Goal: Task Accomplishment & Management: Use online tool/utility

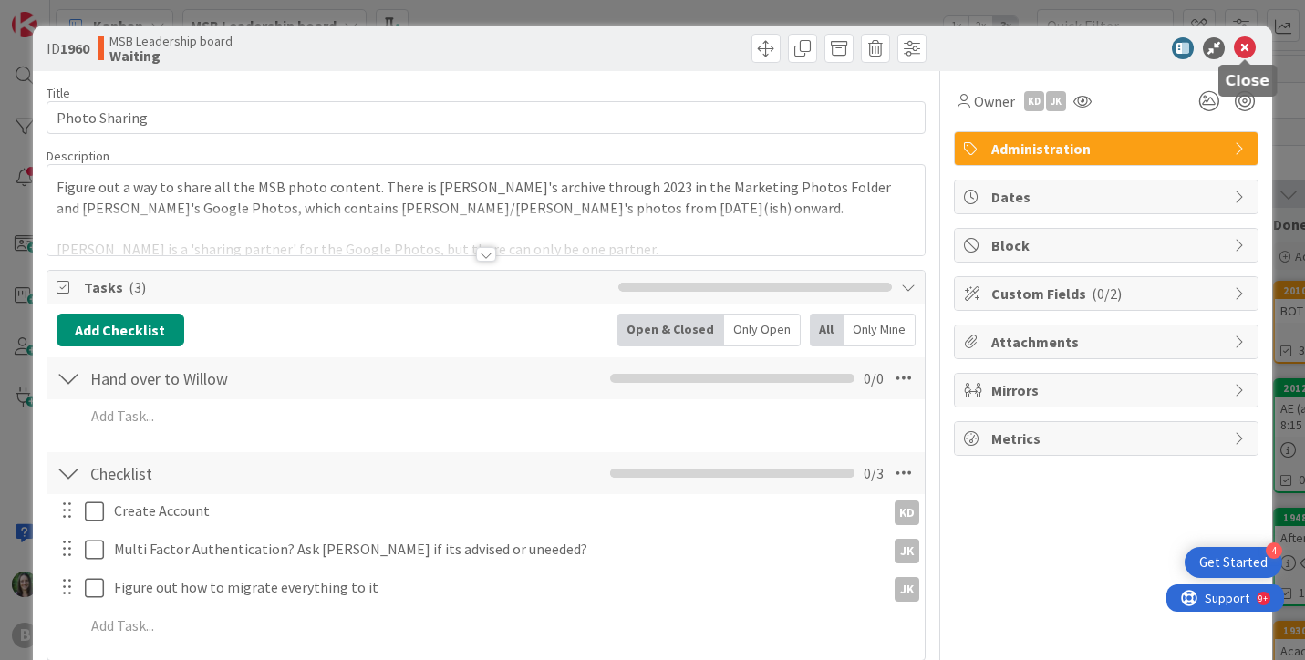
click at [1241, 45] on icon at bounding box center [1245, 48] width 22 height 22
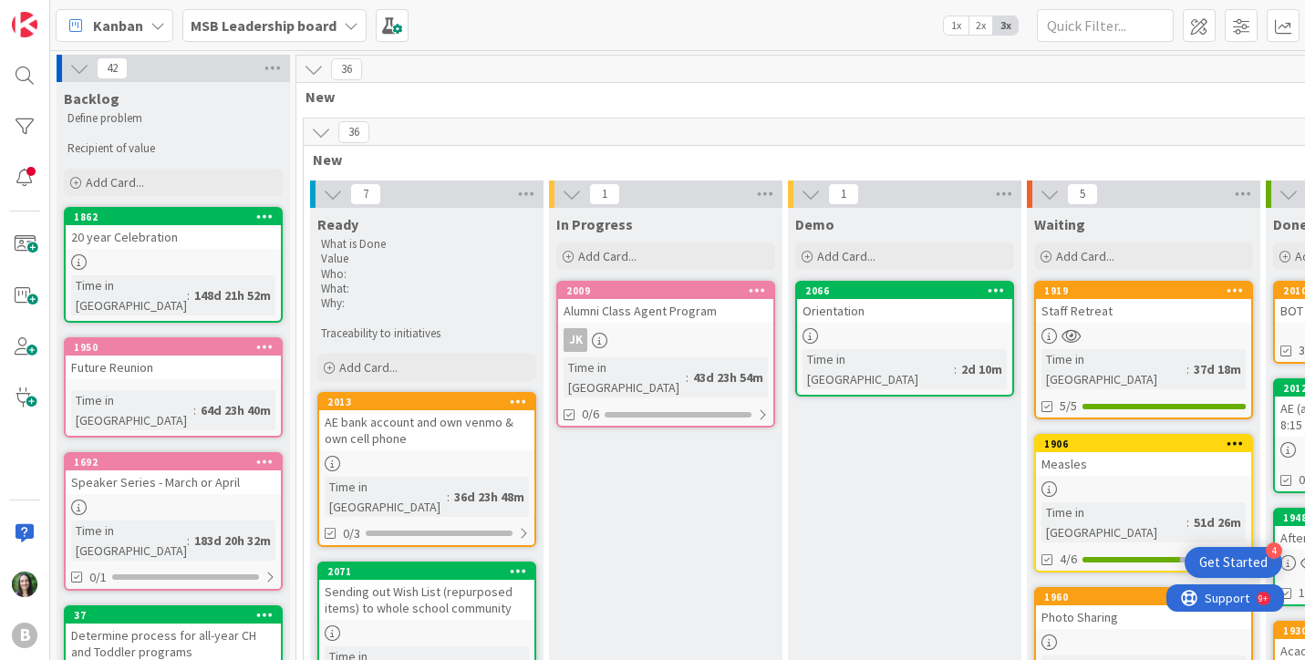
click at [283, 18] on b "MSB Leadership board" at bounding box center [264, 25] width 146 height 18
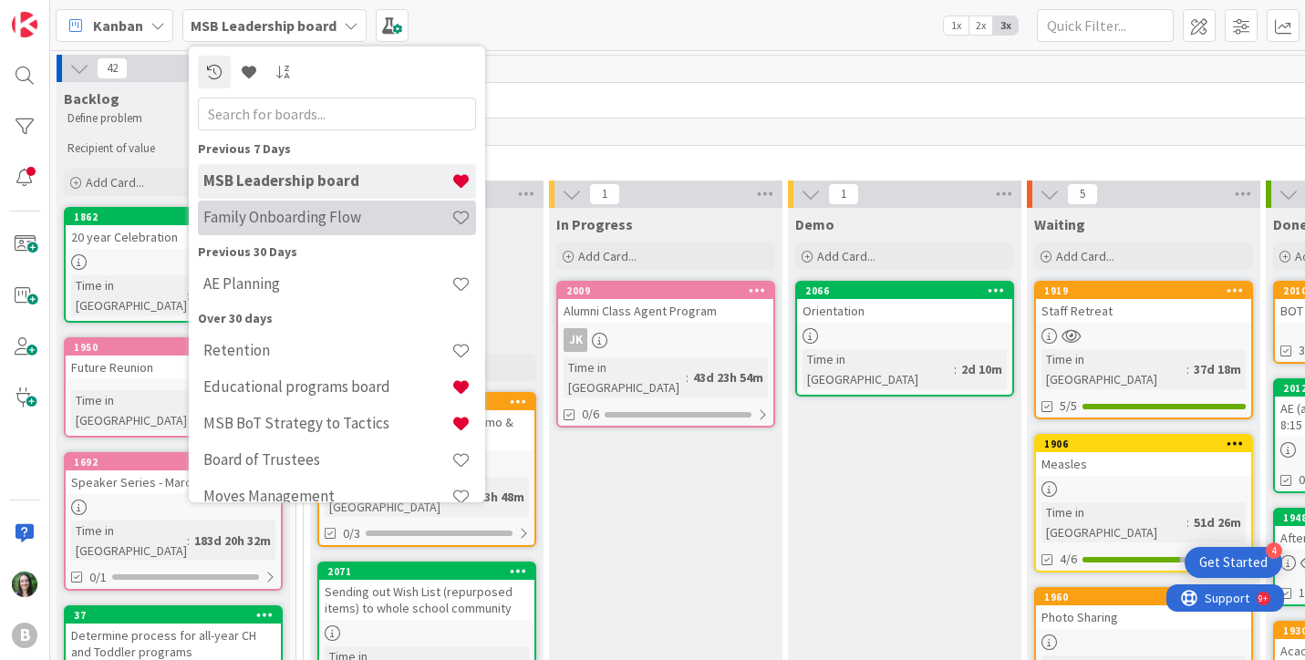
click at [273, 214] on h4 "Family Onboarding Flow" at bounding box center [327, 217] width 248 height 18
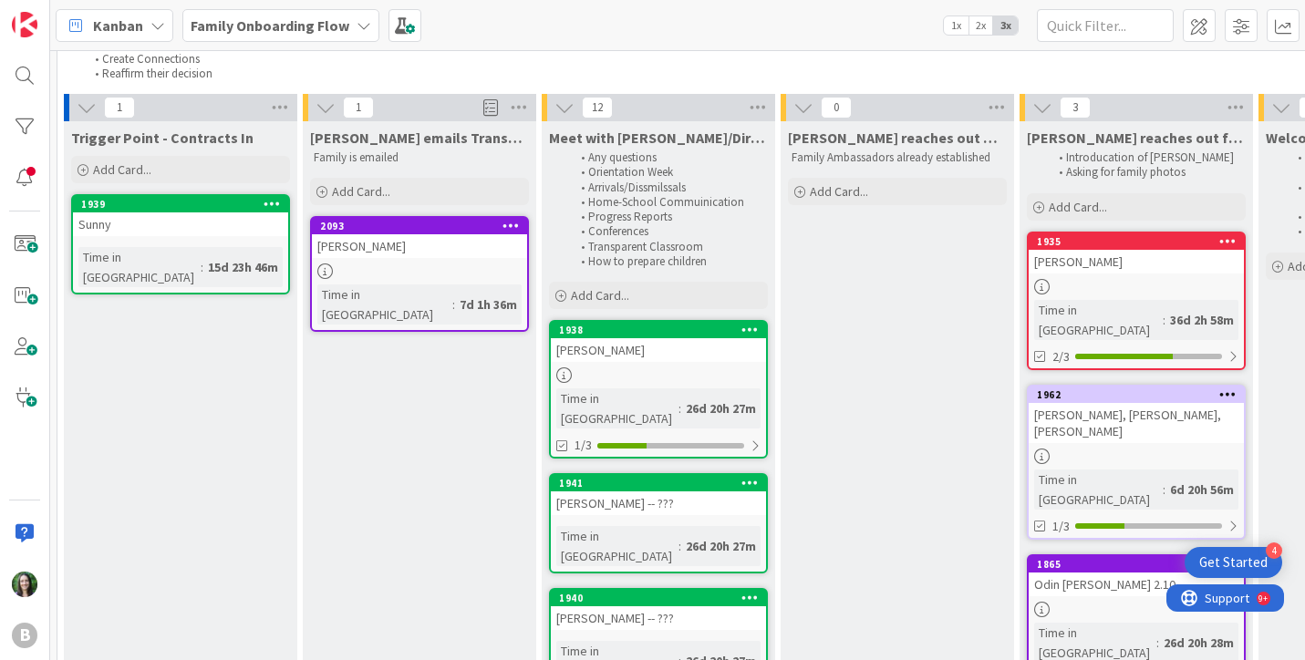
scroll to position [112, 0]
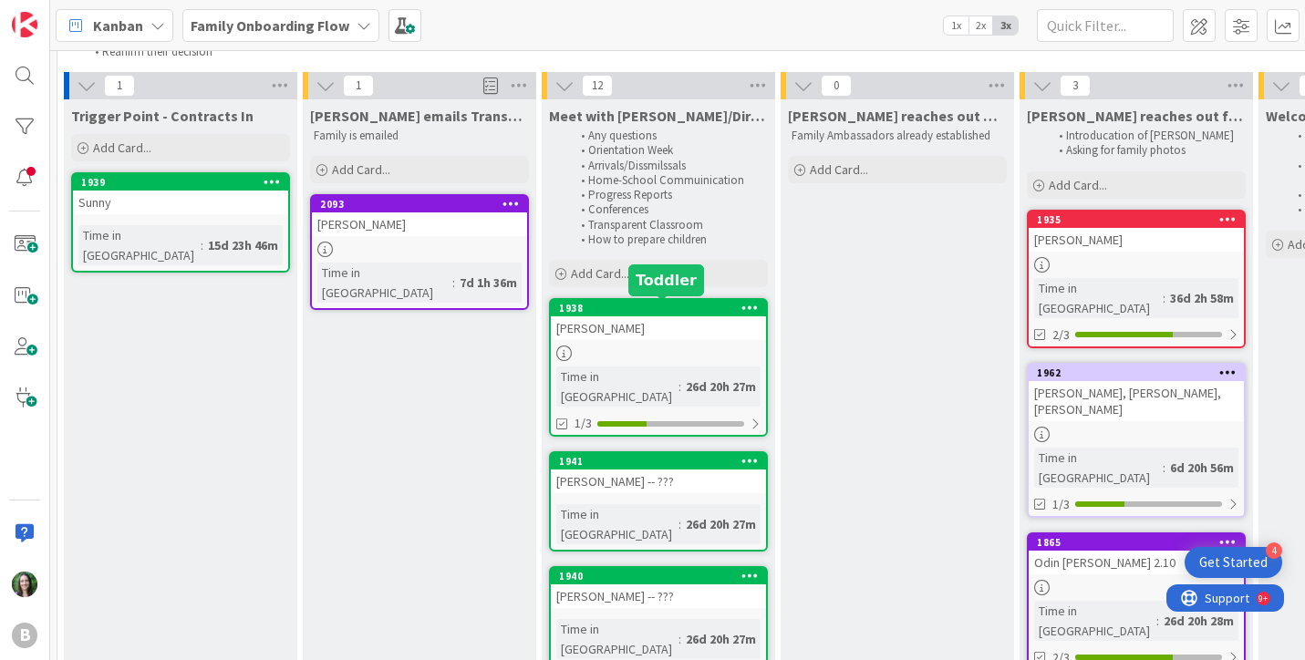
click at [677, 312] on div "1938" at bounding box center [662, 308] width 207 height 13
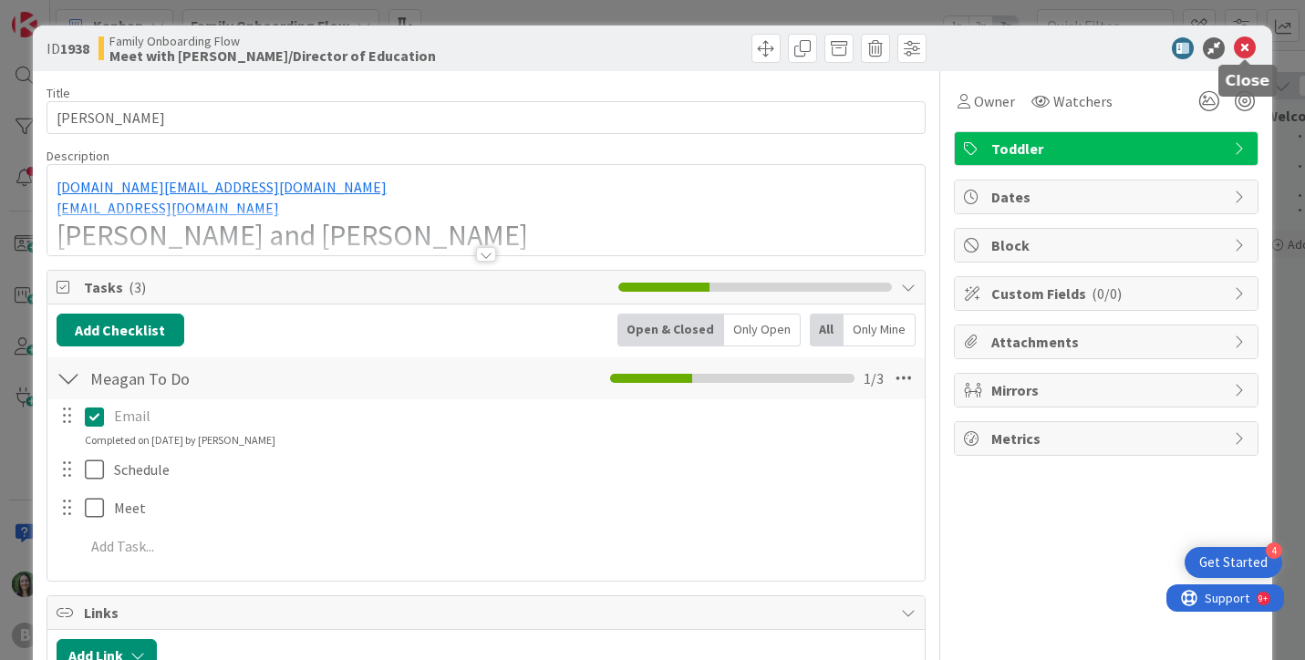
click at [1247, 49] on icon at bounding box center [1245, 48] width 22 height 22
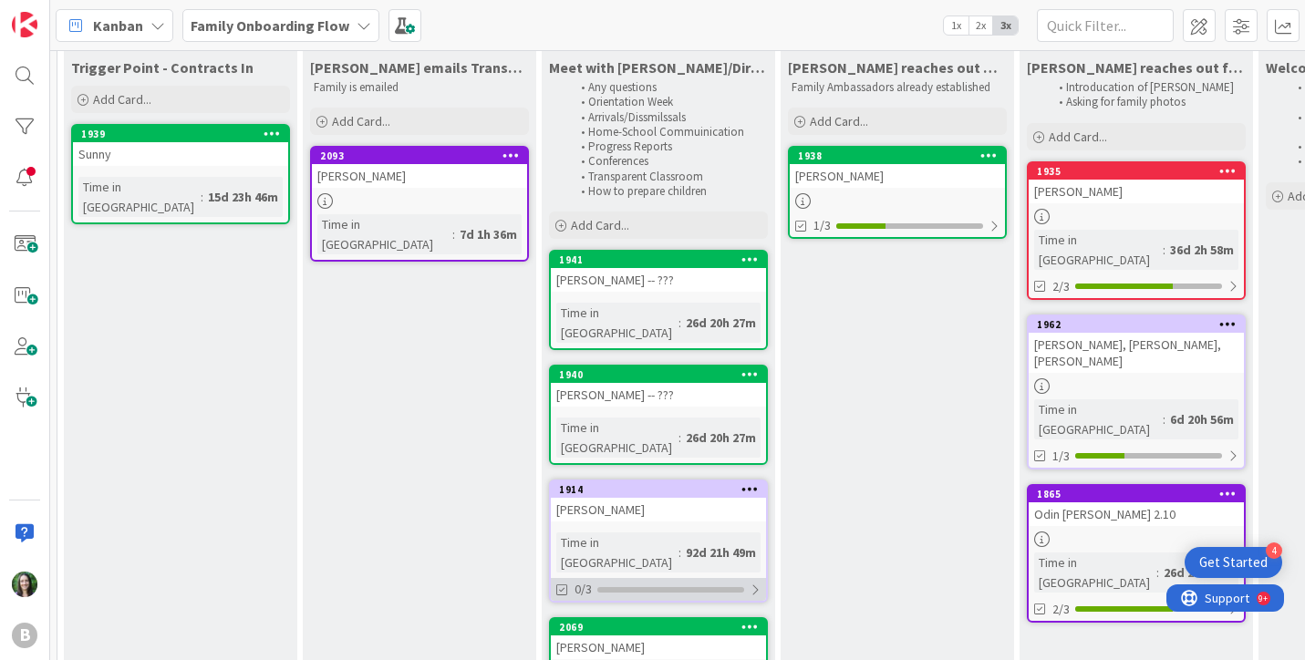
scroll to position [297, 0]
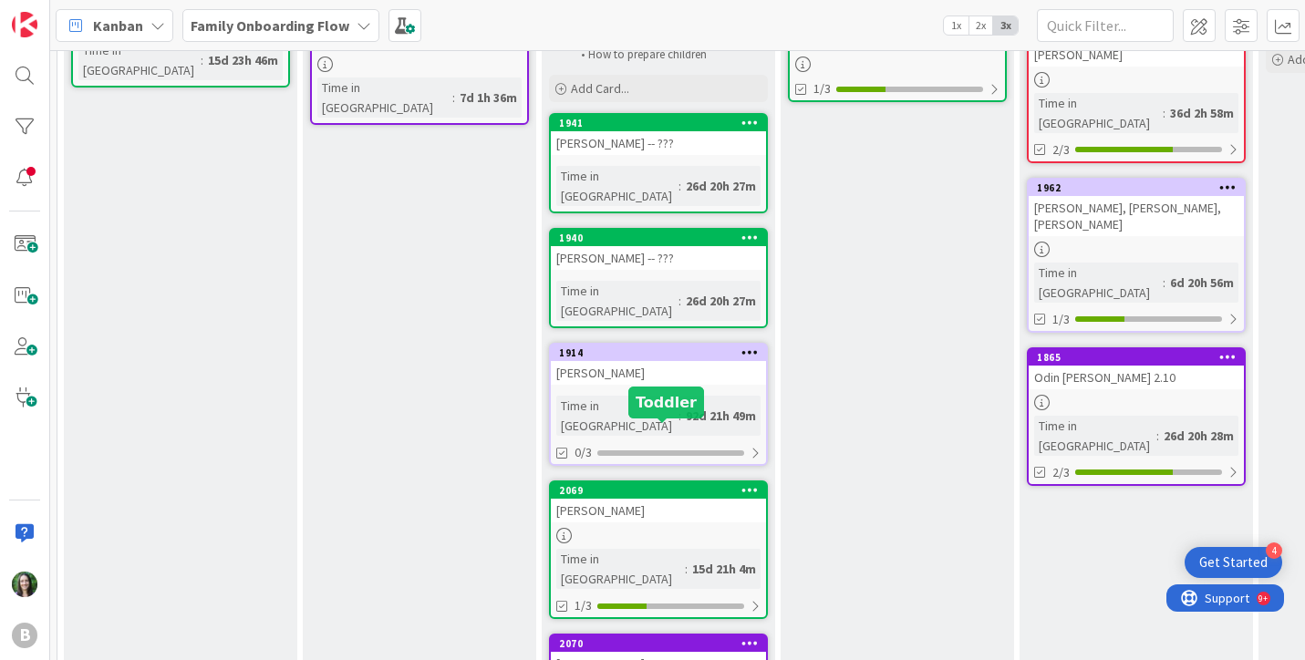
click at [668, 484] on div "2069" at bounding box center [662, 490] width 207 height 13
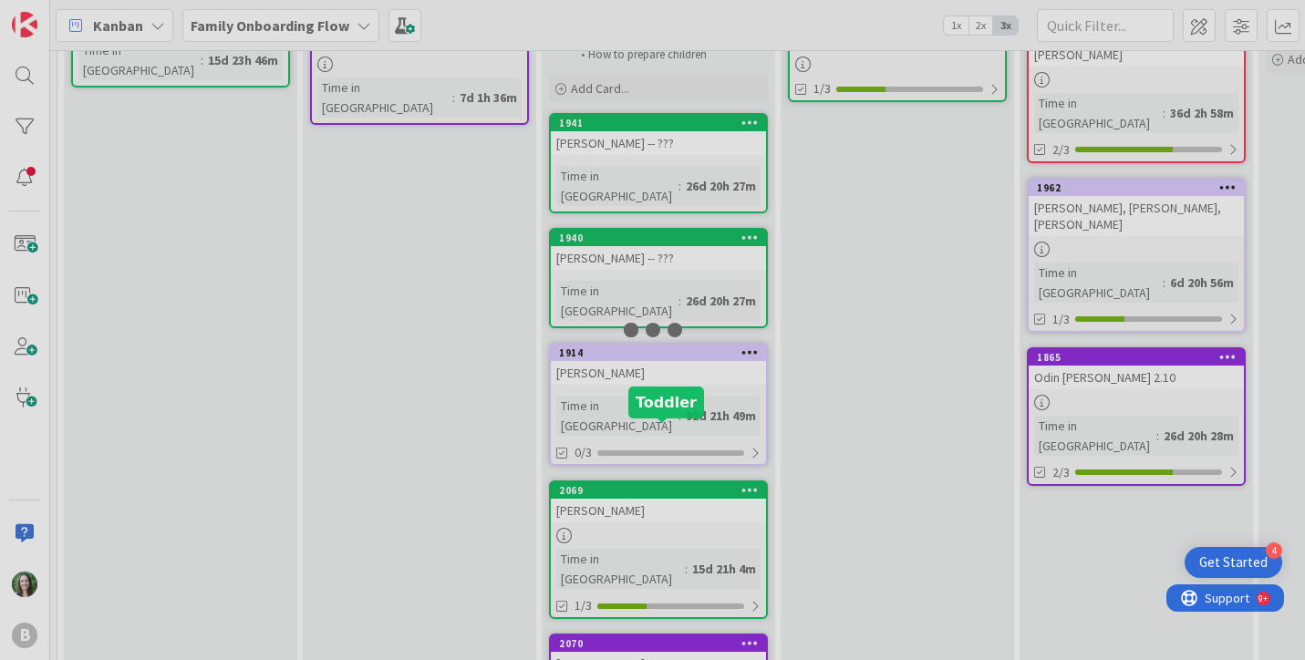
click at [668, 431] on div at bounding box center [652, 330] width 1305 height 660
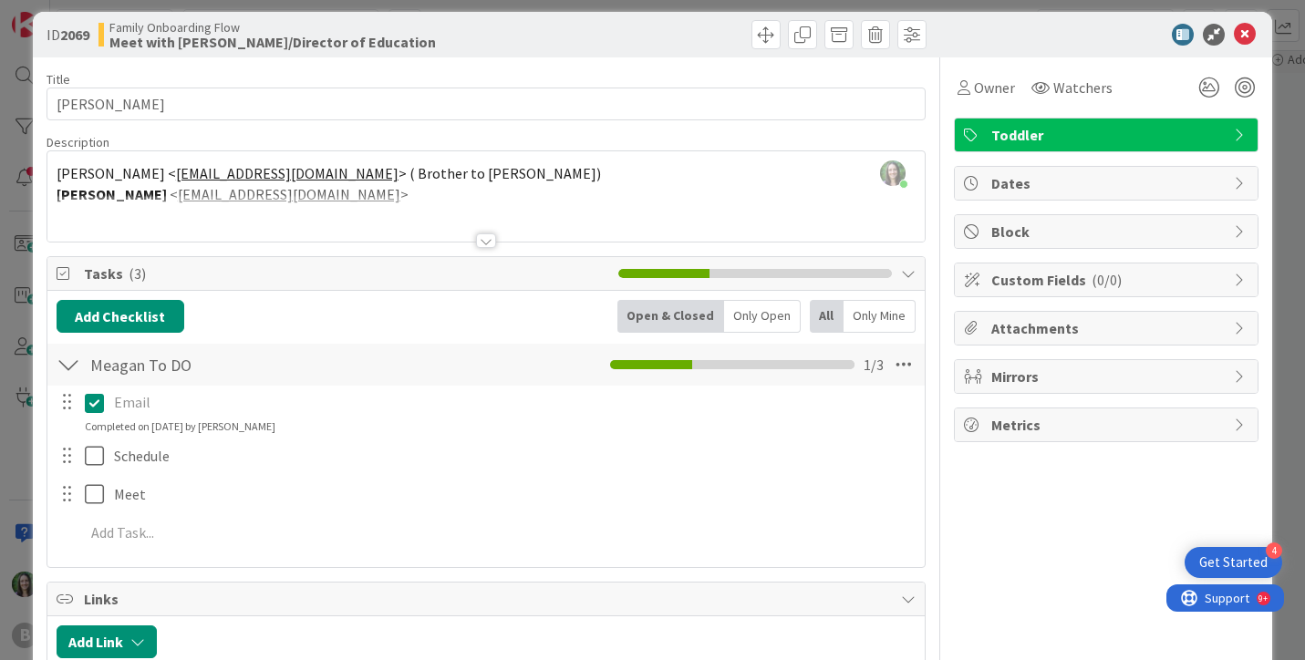
scroll to position [12, 0]
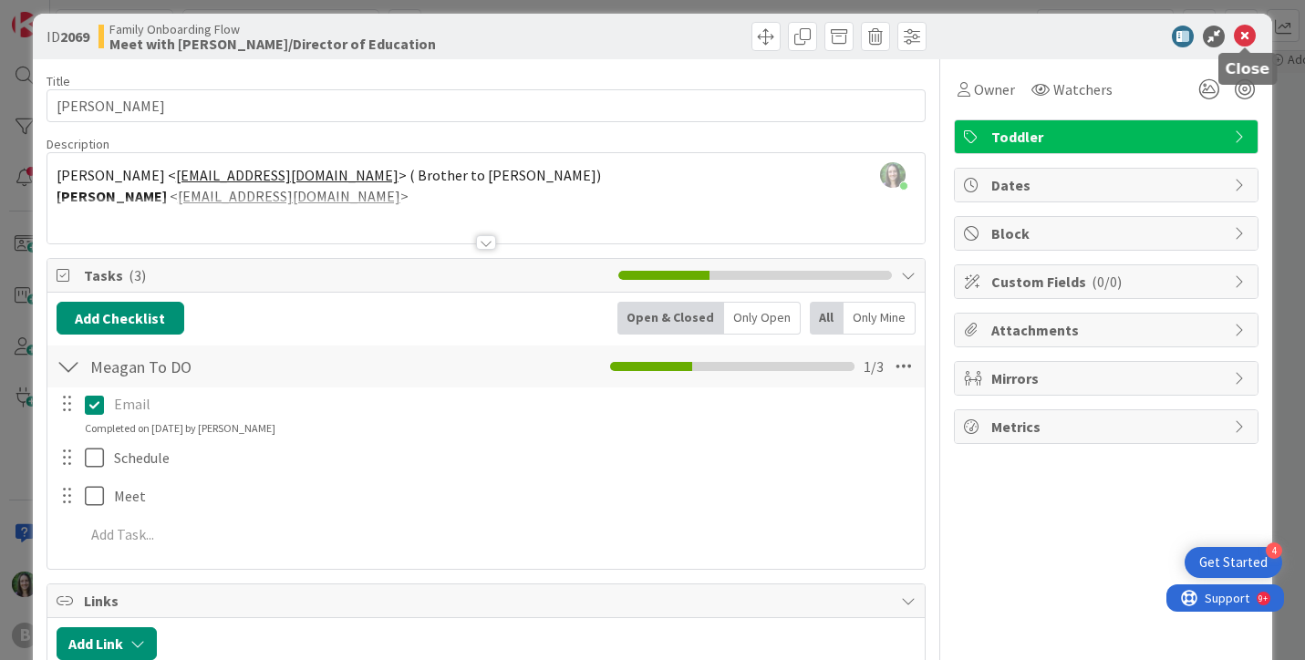
click at [1247, 34] on icon at bounding box center [1245, 37] width 22 height 22
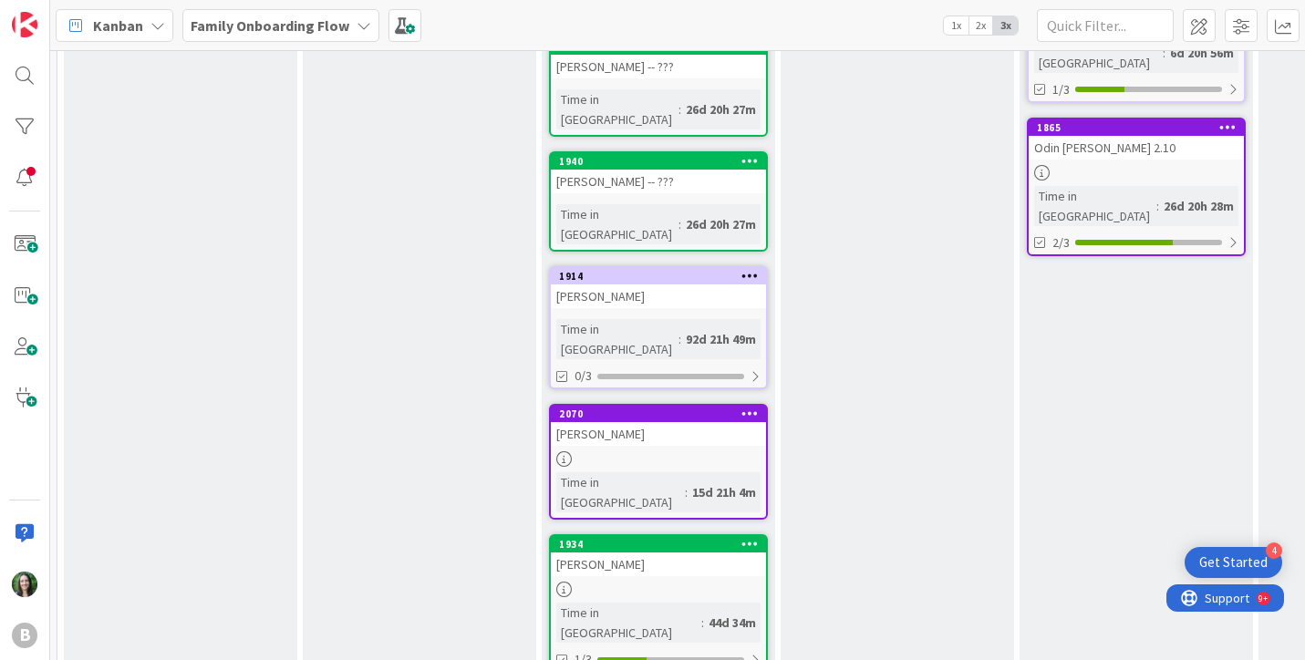
scroll to position [539, 0]
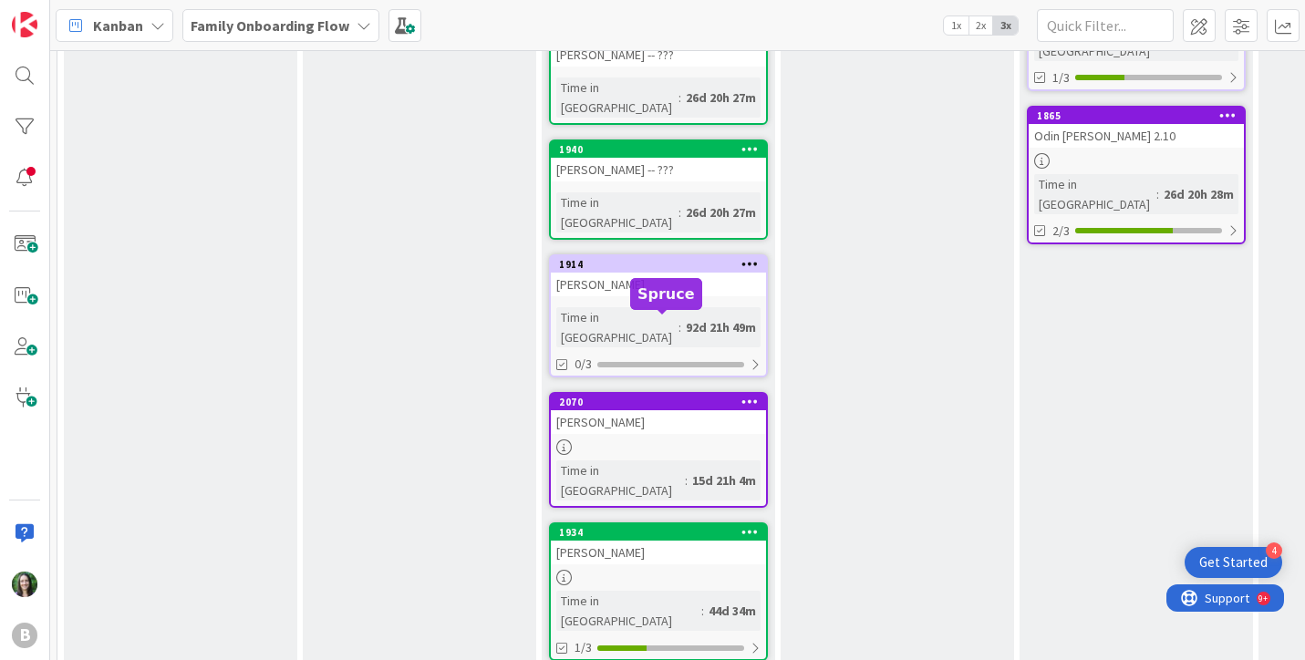
click at [626, 396] on div "2070" at bounding box center [662, 402] width 207 height 13
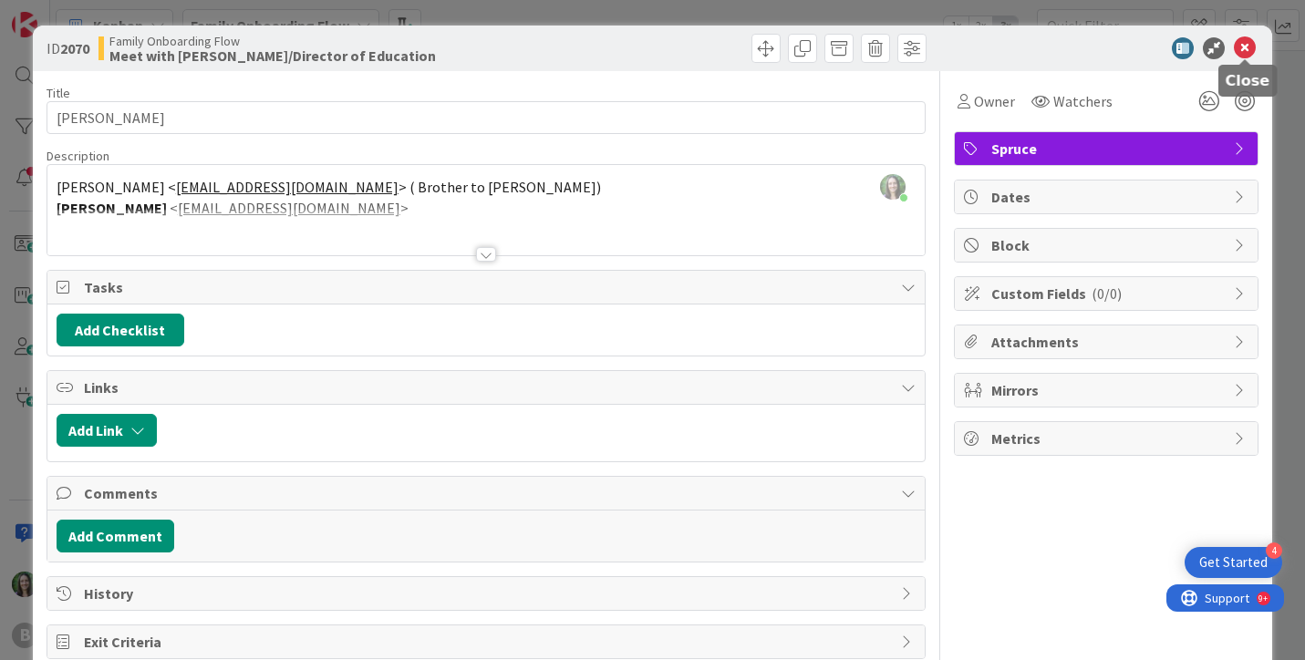
click at [1245, 44] on icon at bounding box center [1245, 48] width 22 height 22
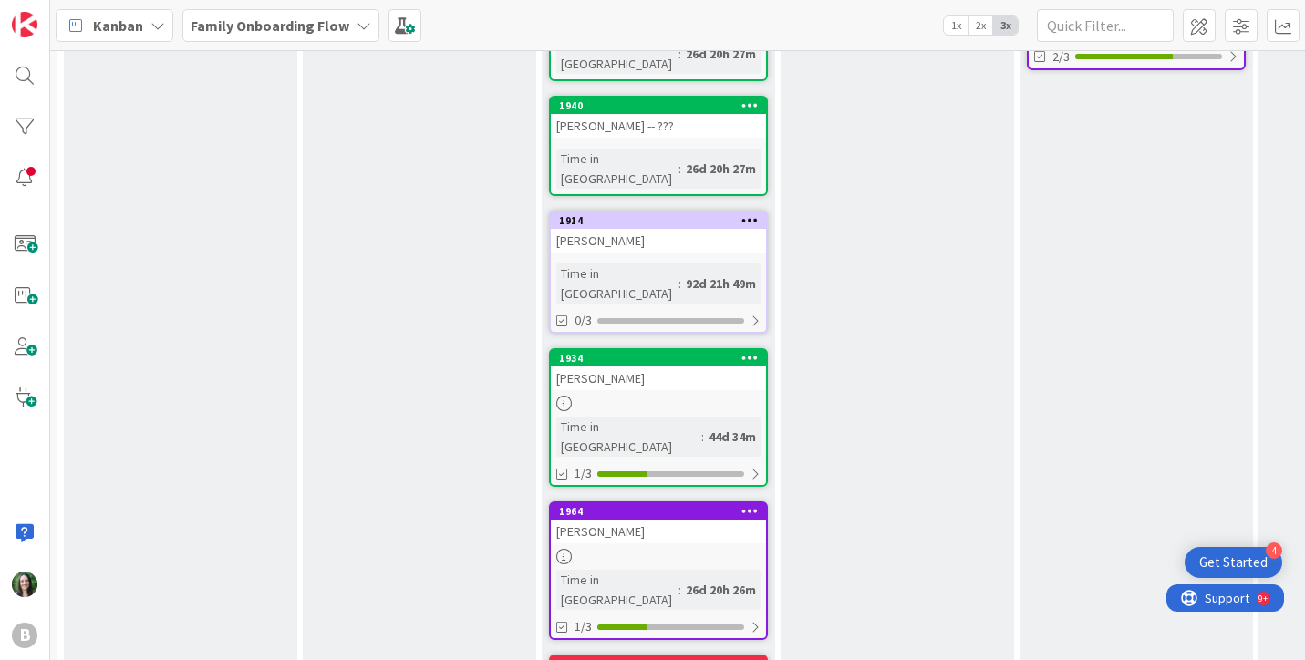
scroll to position [717, 0]
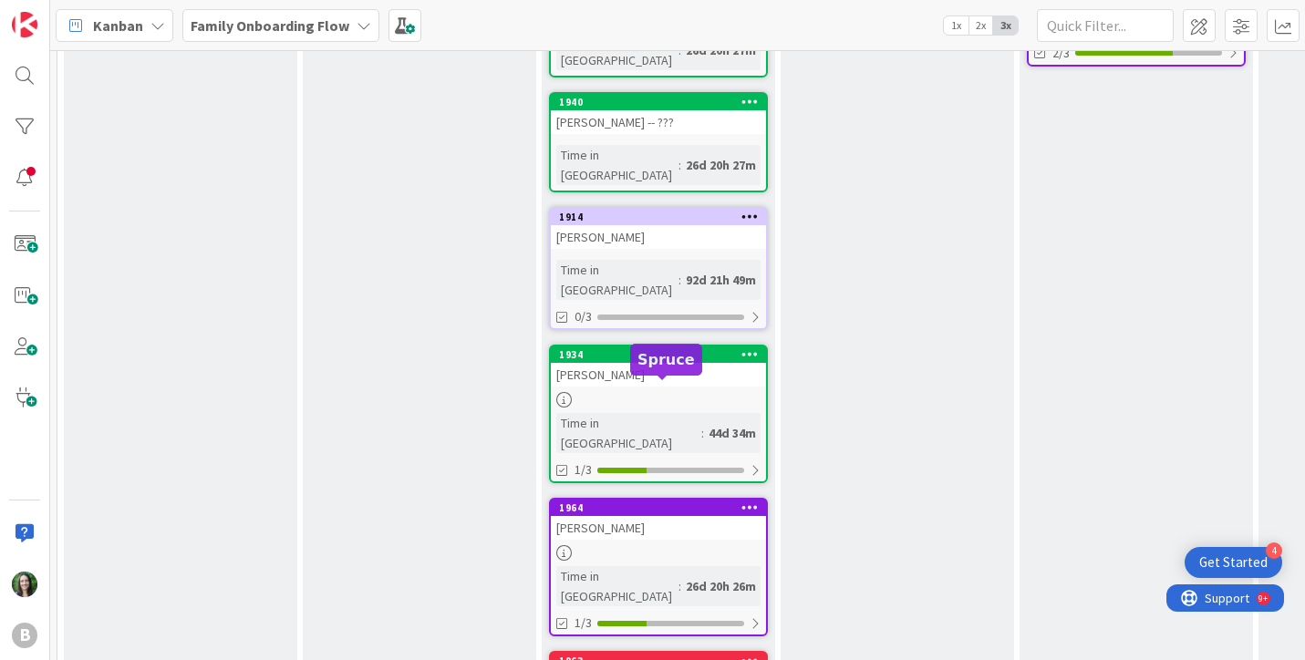
click at [652, 502] on div "1964" at bounding box center [662, 508] width 207 height 13
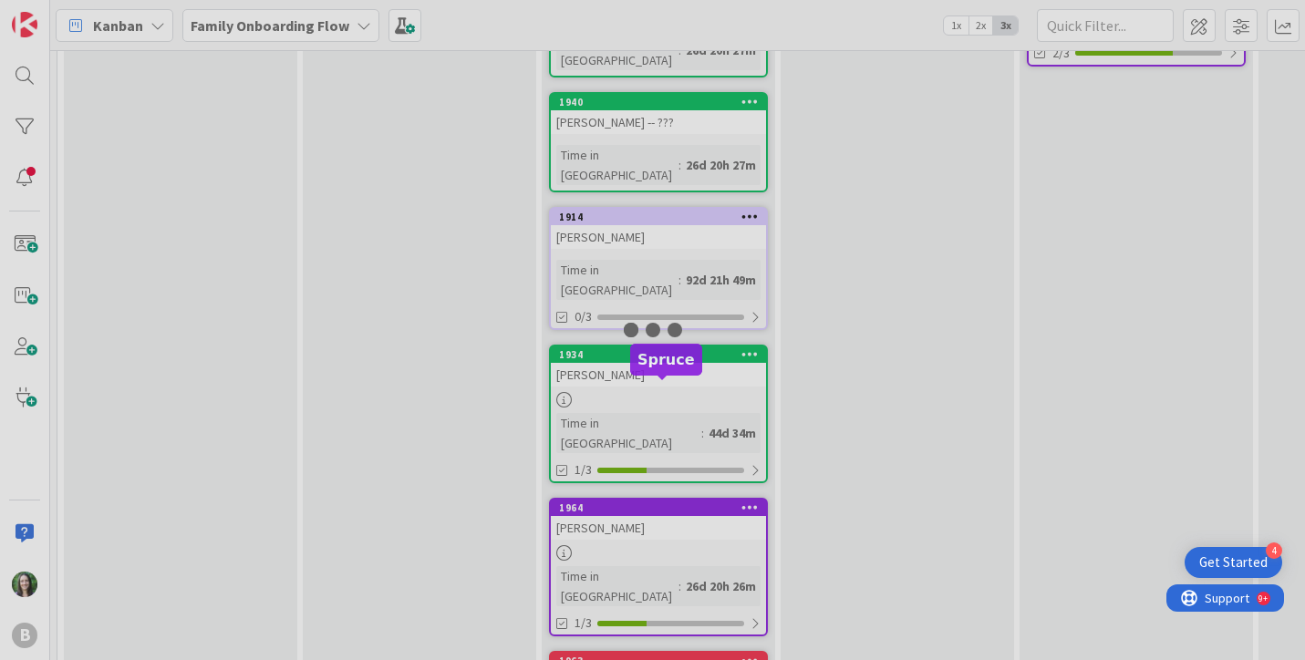
click at [652, 388] on div at bounding box center [652, 330] width 1305 height 660
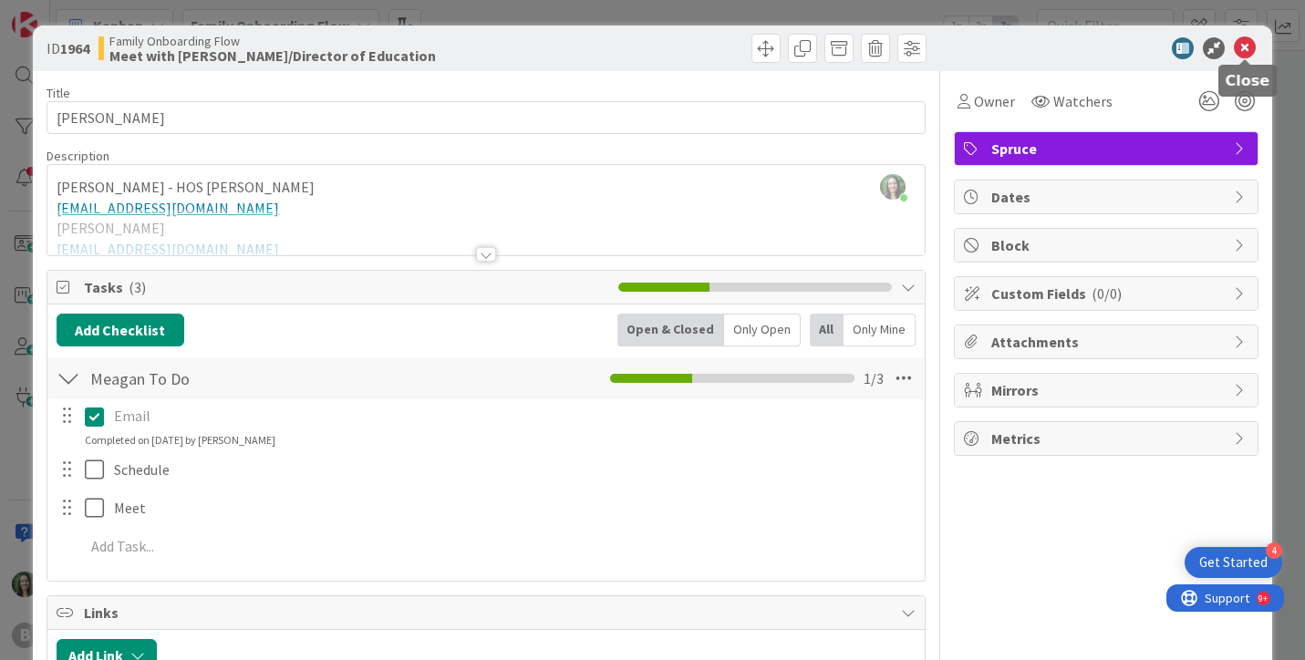
click at [1246, 41] on icon at bounding box center [1245, 48] width 22 height 22
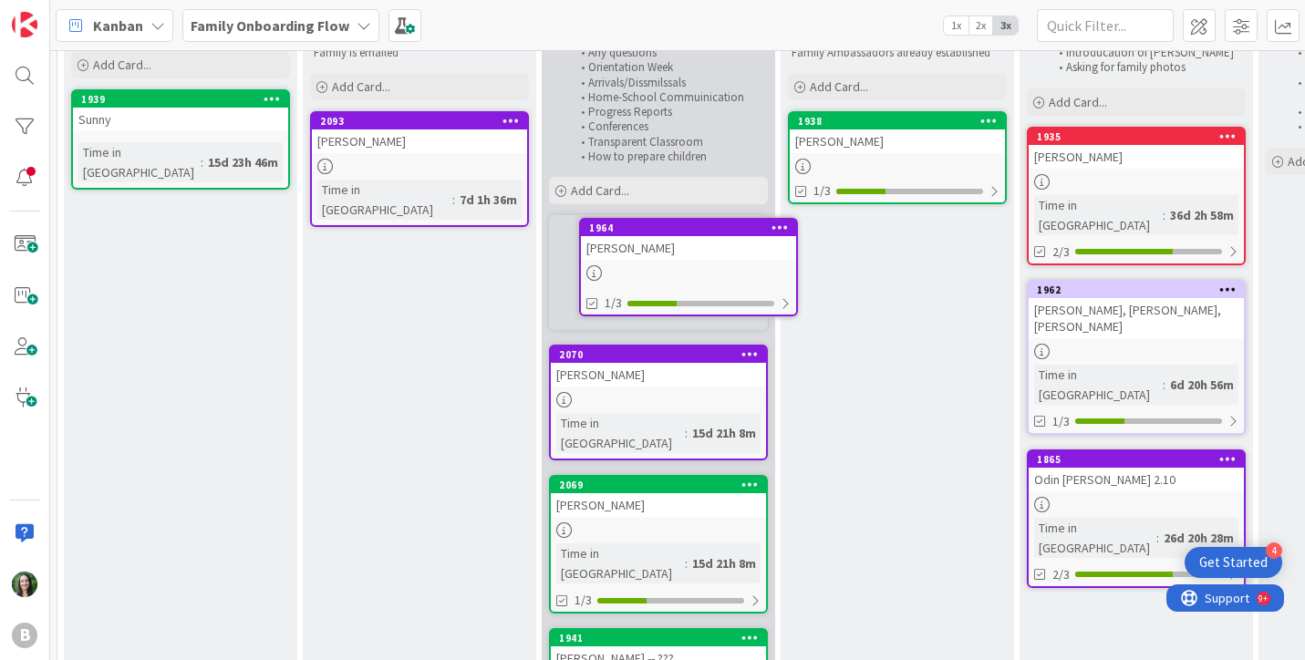
scroll to position [162, 0]
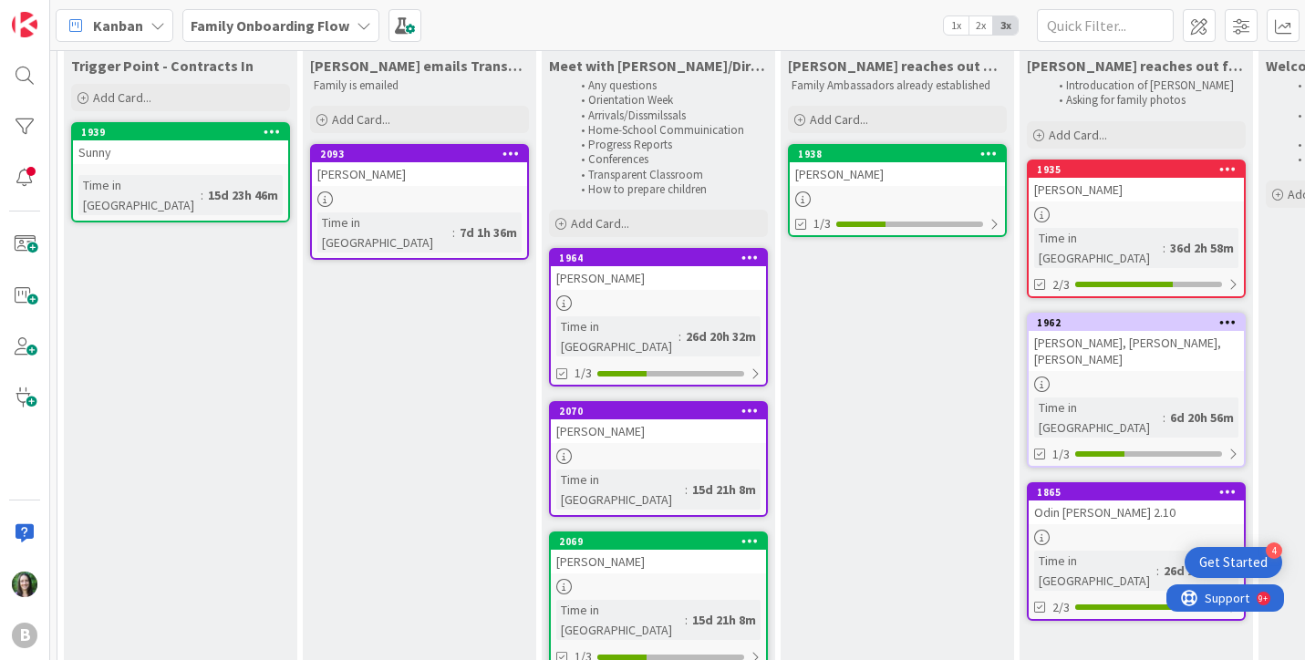
drag, startPoint x: 666, startPoint y: 382, endPoint x: 670, endPoint y: 281, distance: 101.3
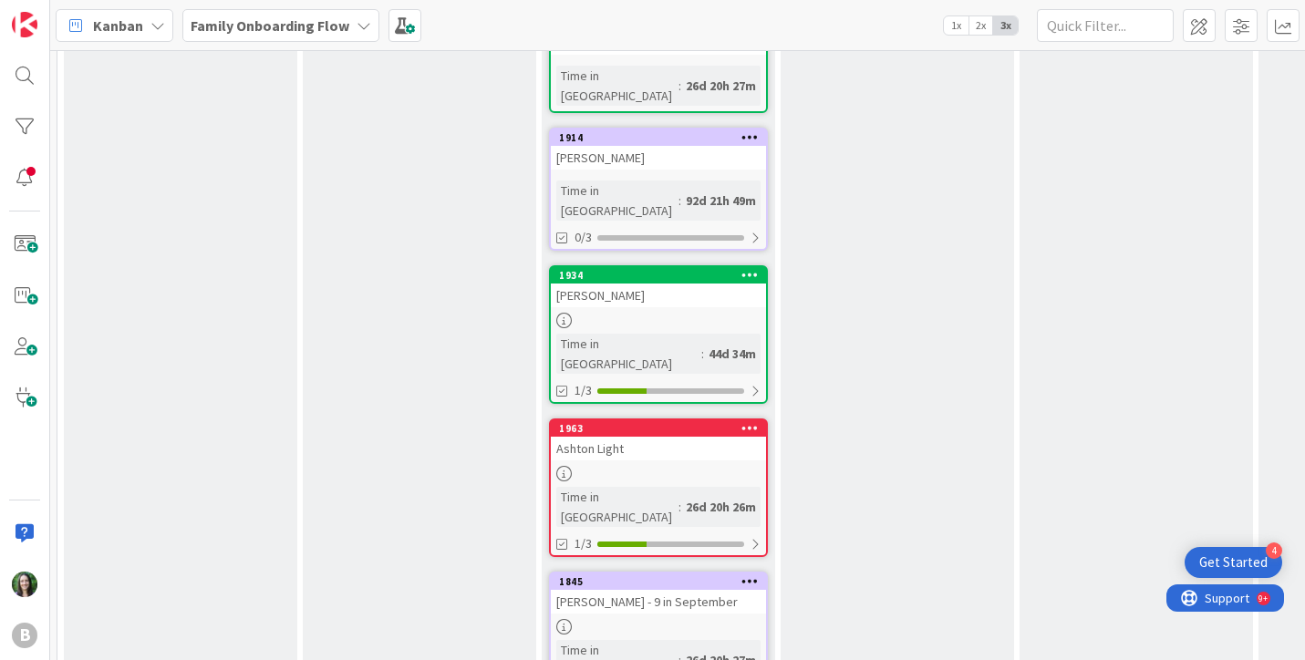
scroll to position [968, 0]
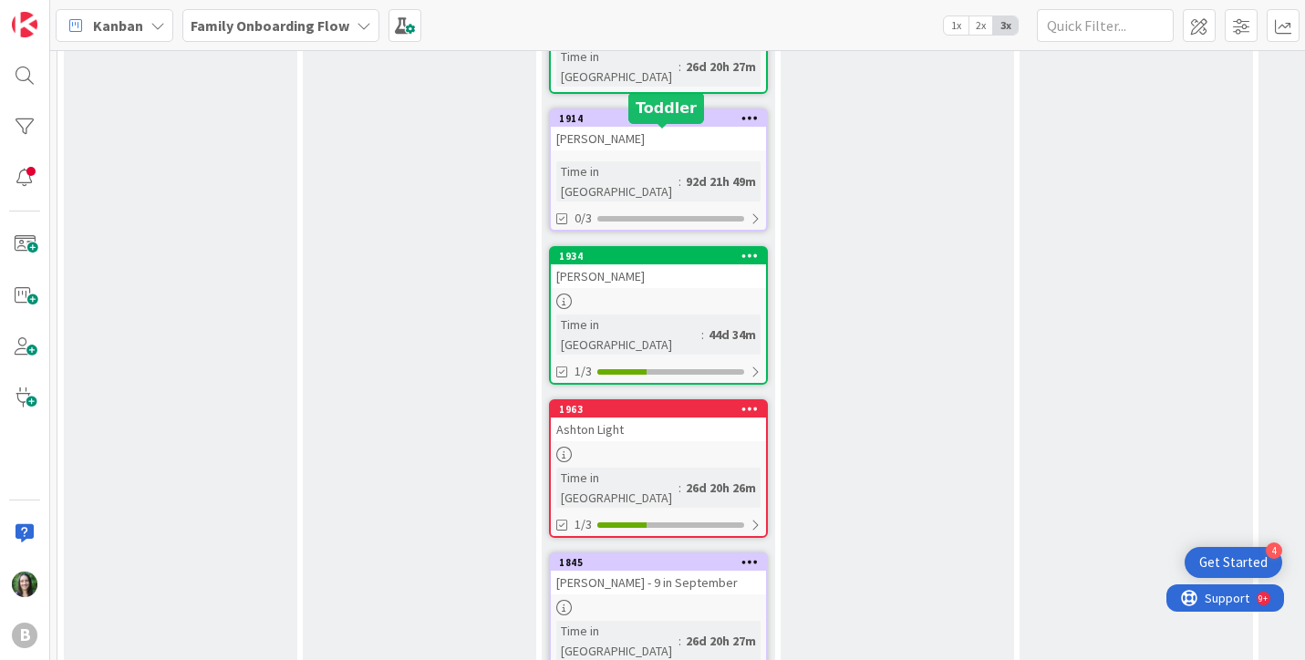
click at [657, 250] on div "1934" at bounding box center [662, 256] width 207 height 13
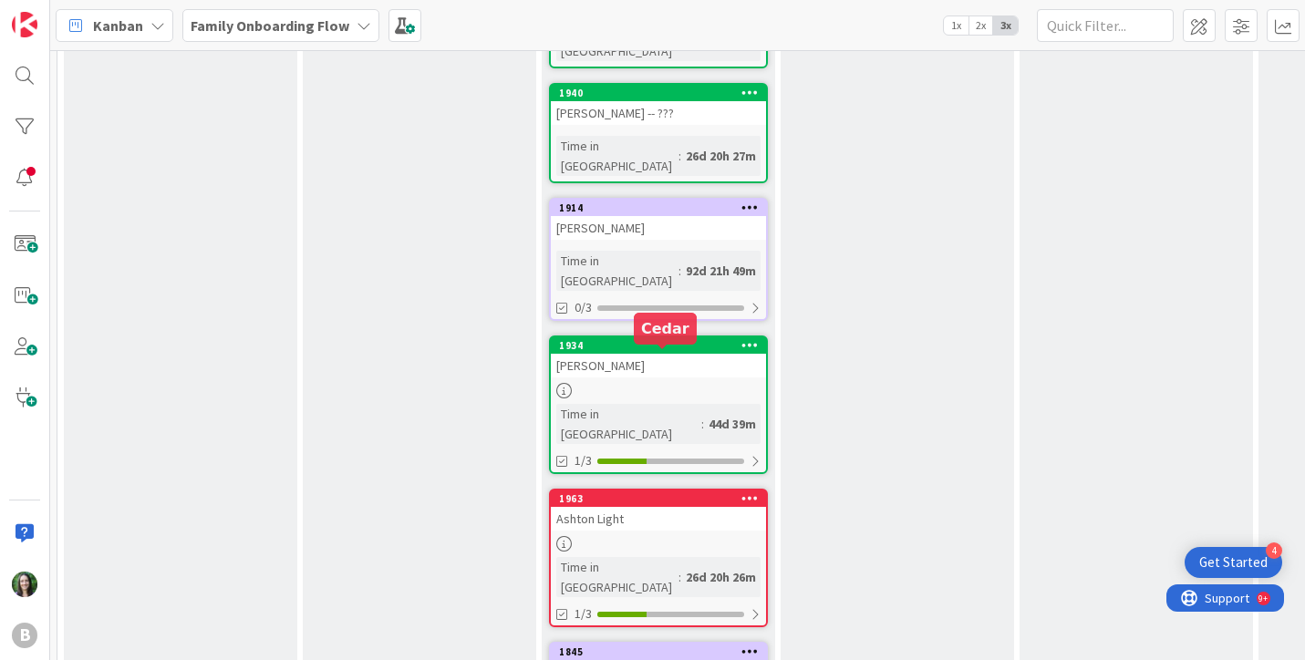
scroll to position [881, 0]
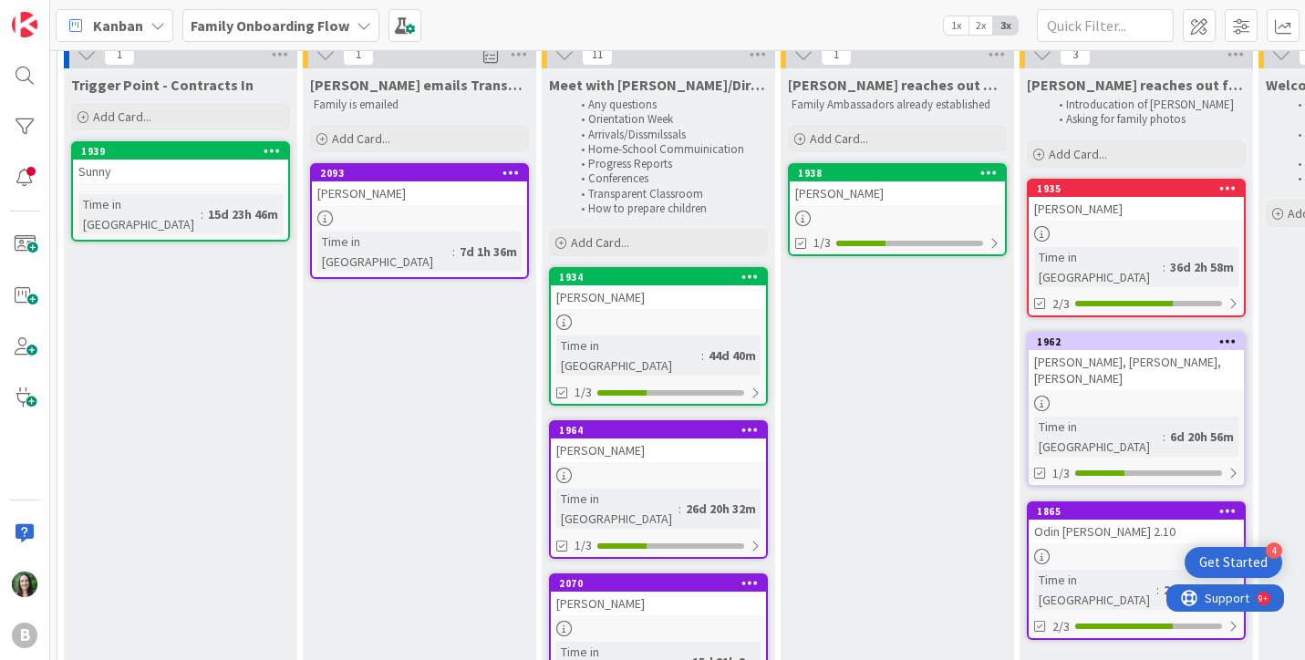
drag, startPoint x: 675, startPoint y: 217, endPoint x: 688, endPoint y: 374, distance: 157.4
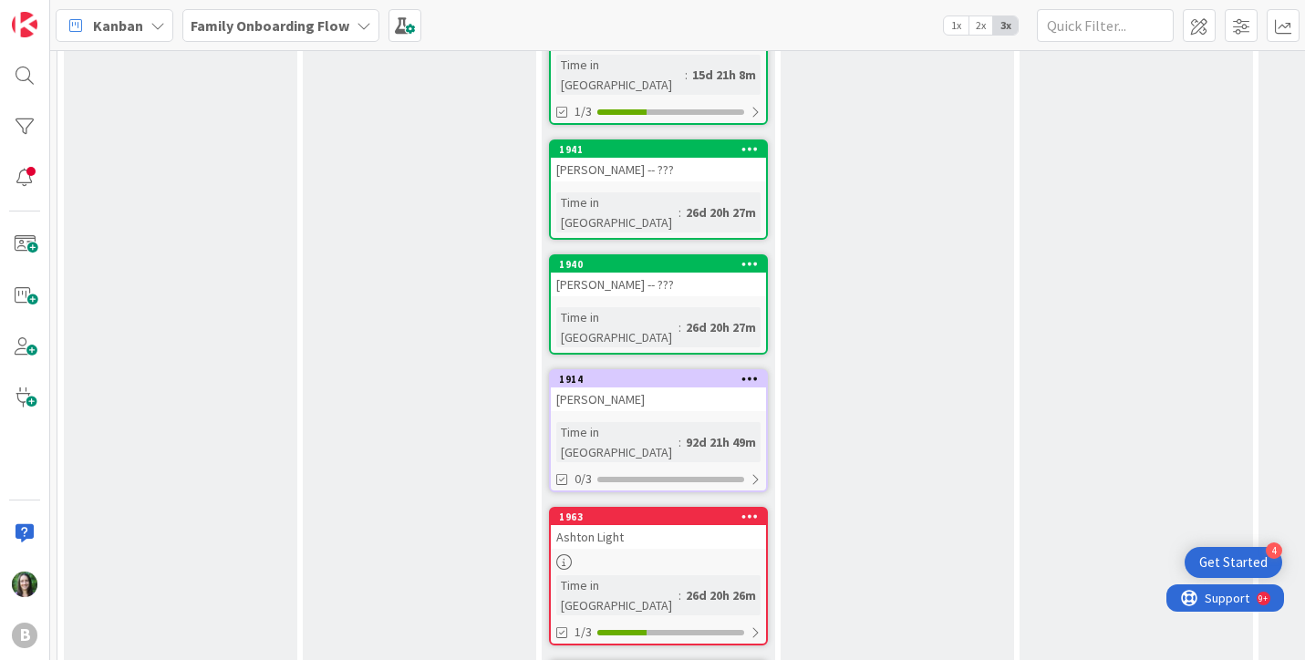
scroll to position [968, 0]
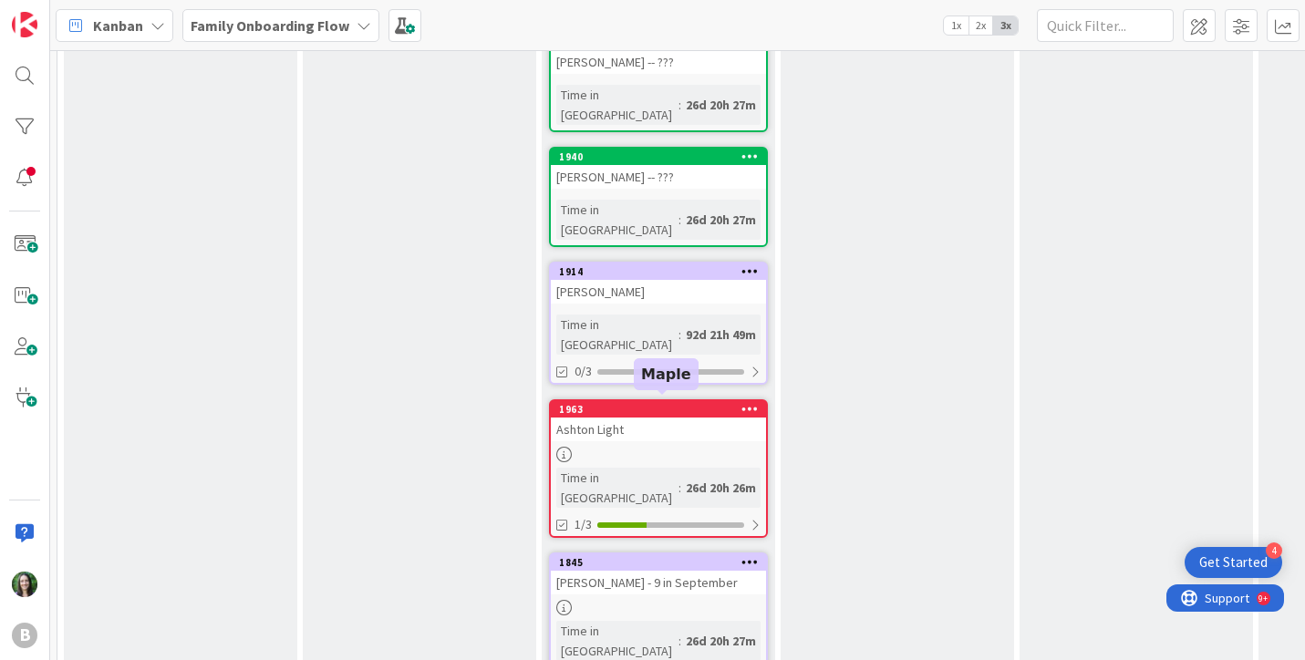
click at [674, 556] on div "1845" at bounding box center [662, 562] width 207 height 13
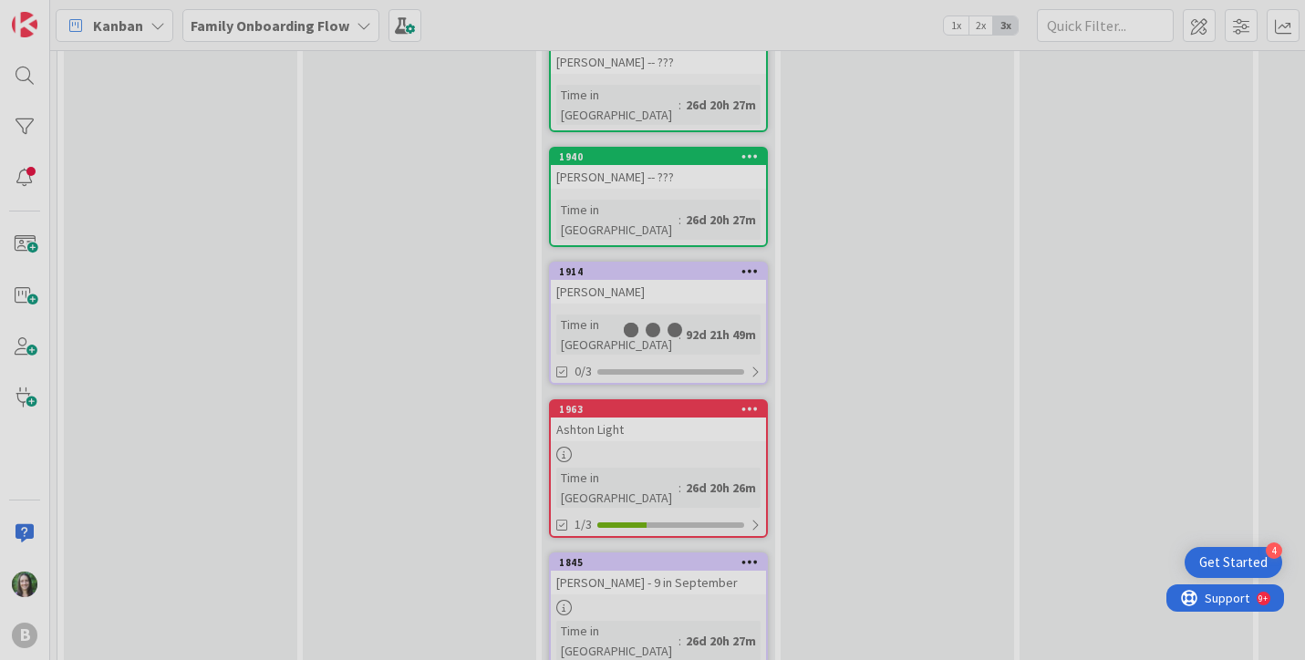
click at [674, 399] on div at bounding box center [652, 330] width 1305 height 660
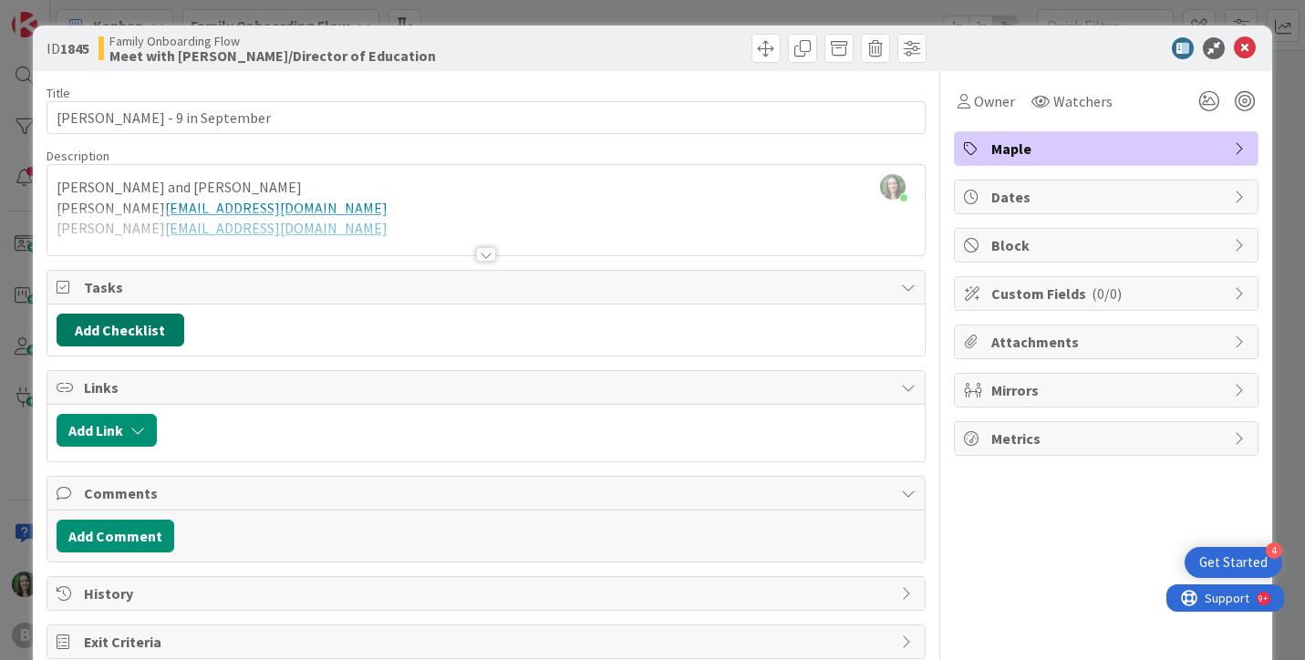
click at [98, 318] on button "Add Checklist" at bounding box center [121, 330] width 128 height 33
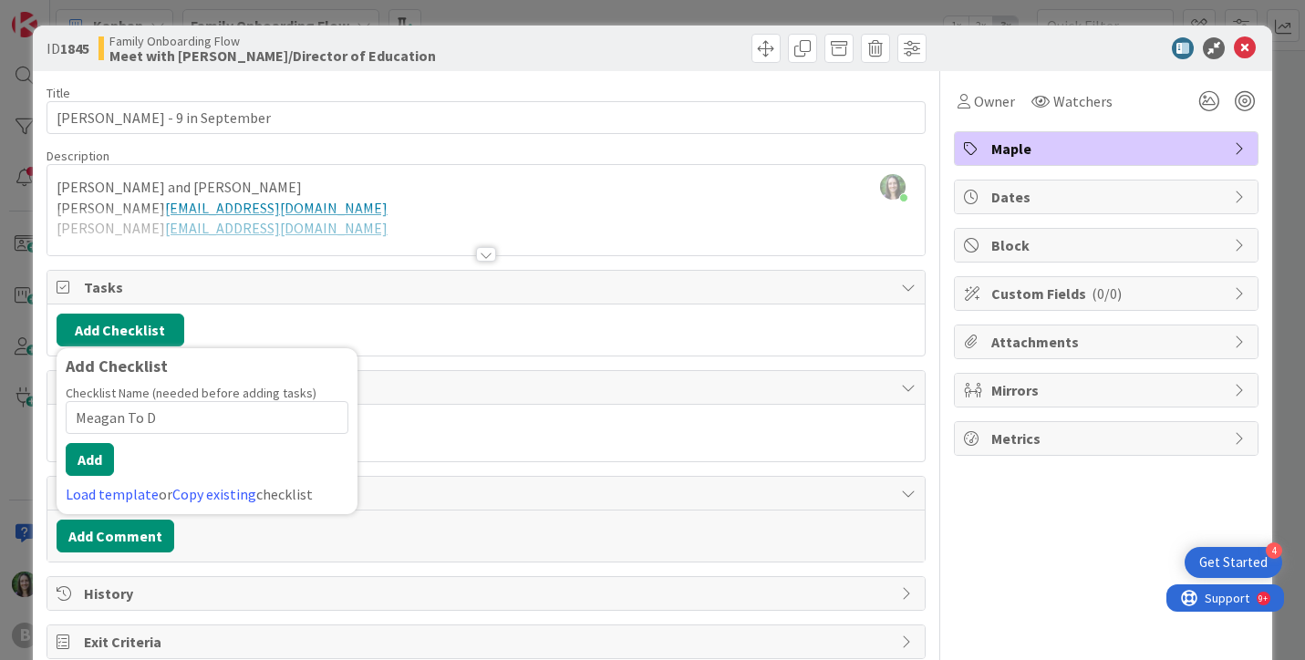
type input "Meagan To Do"
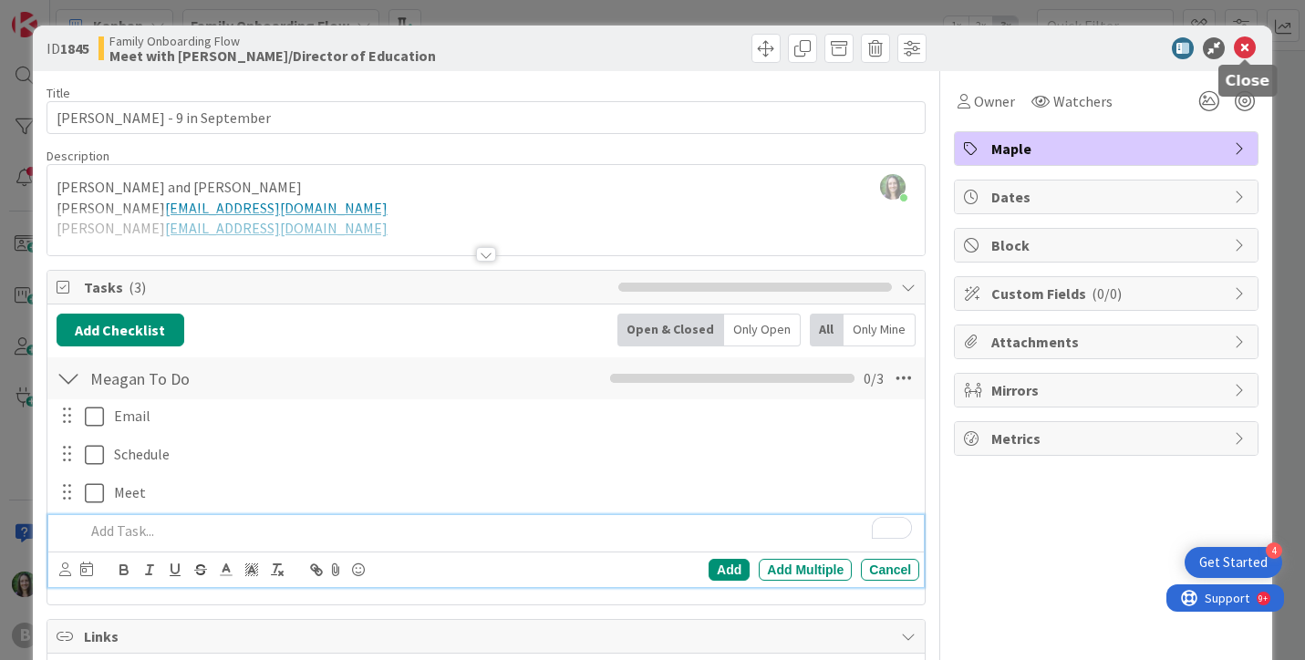
click at [1242, 54] on icon at bounding box center [1245, 48] width 22 height 22
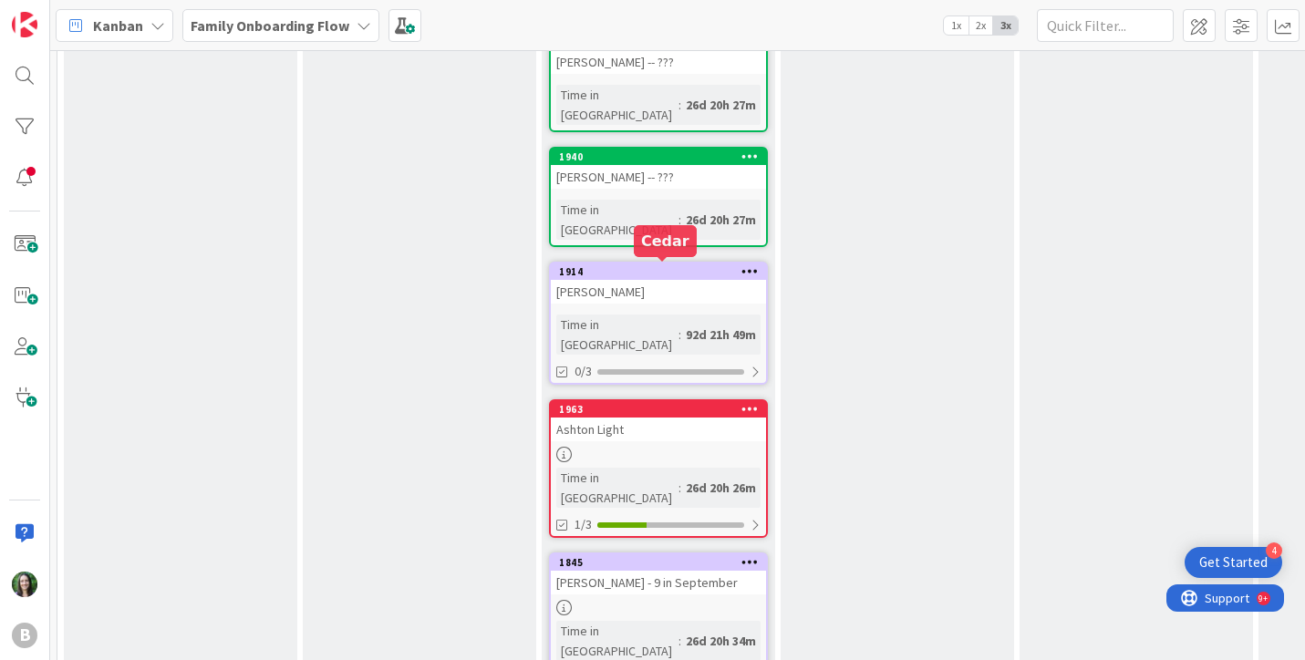
click at [641, 403] on div "1963" at bounding box center [662, 409] width 207 height 13
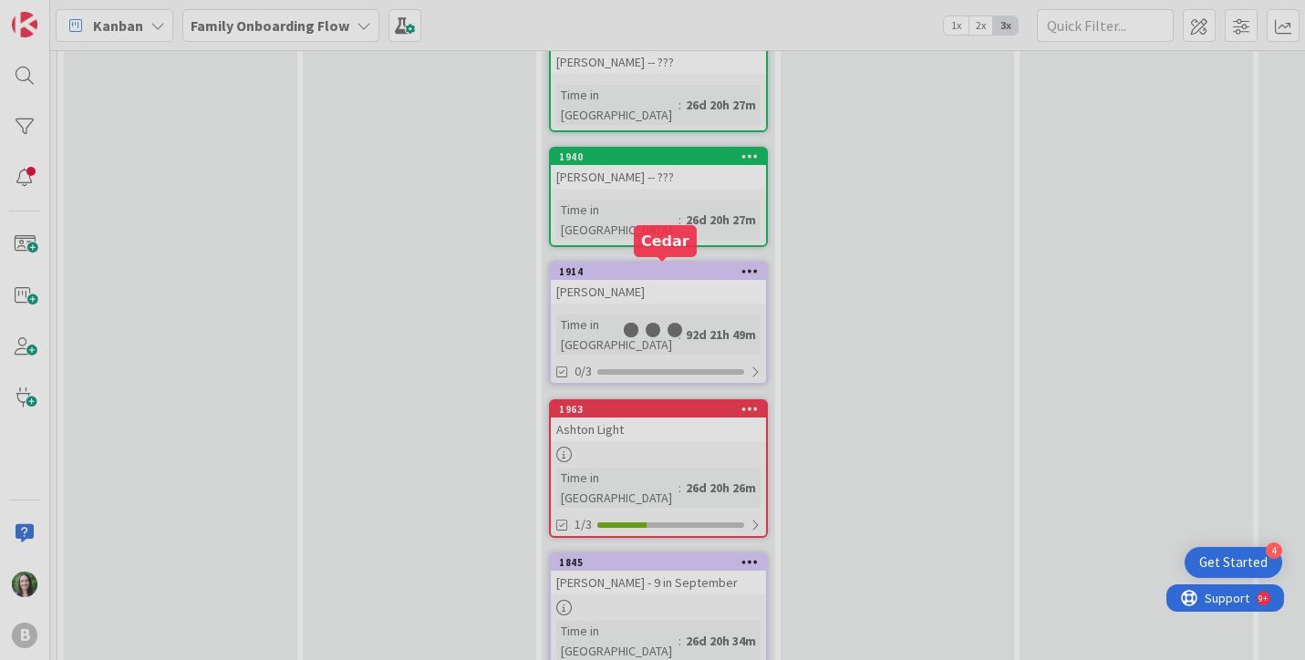
click at [641, 269] on div at bounding box center [652, 330] width 1305 height 660
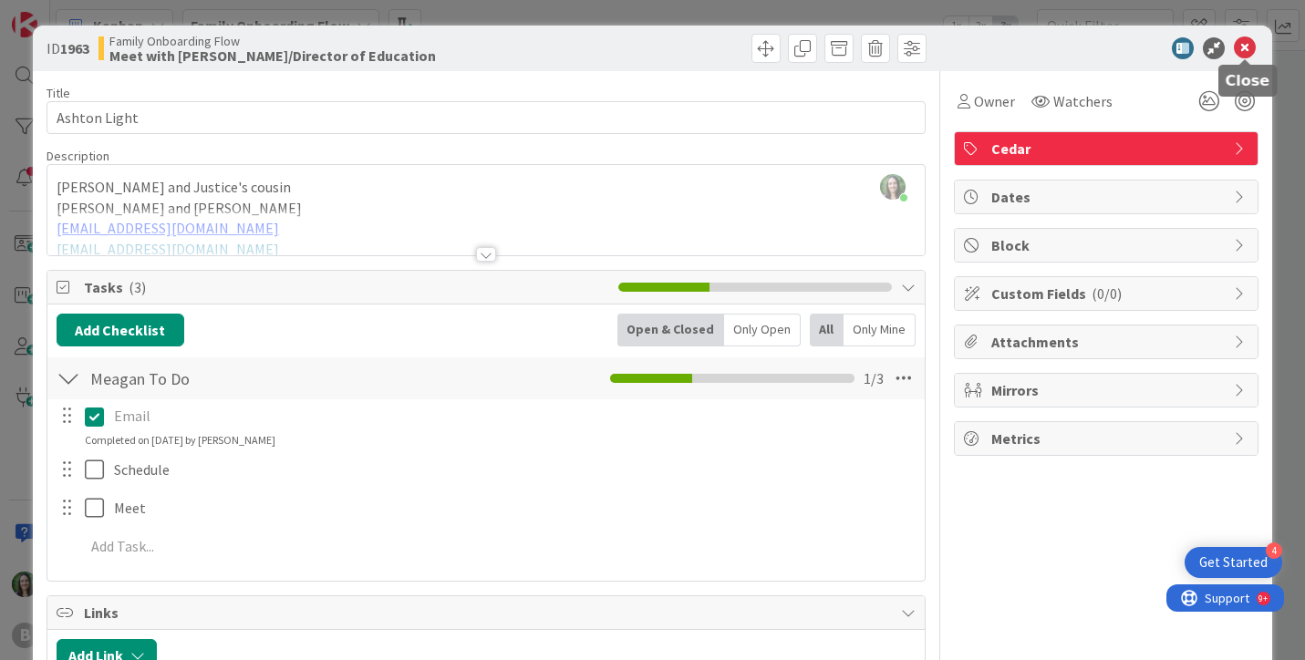
click at [1246, 41] on icon at bounding box center [1245, 48] width 22 height 22
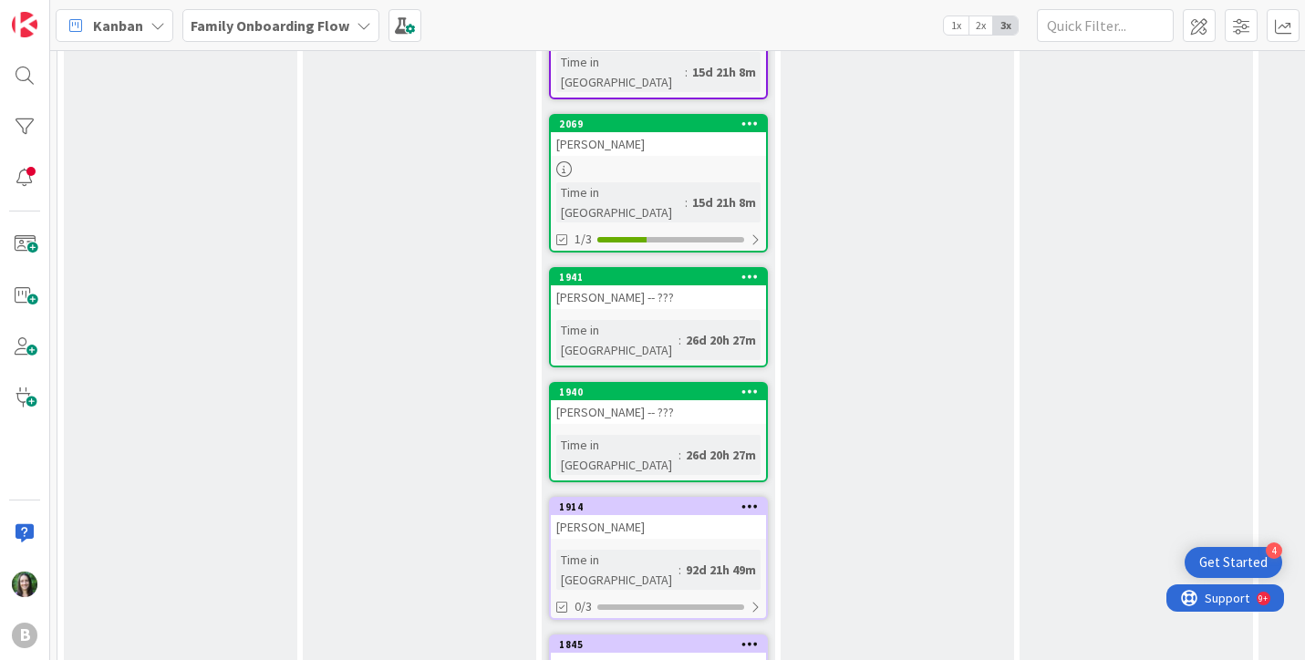
scroll to position [991, 0]
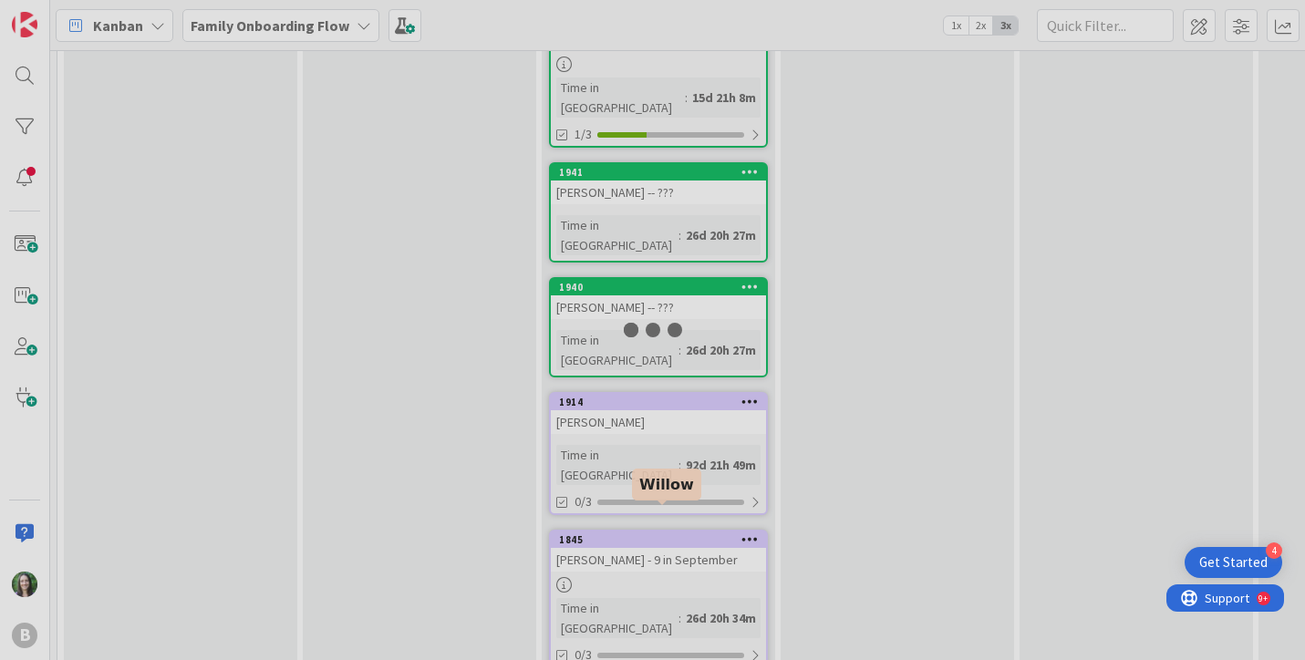
click at [643, 515] on div at bounding box center [652, 330] width 1305 height 660
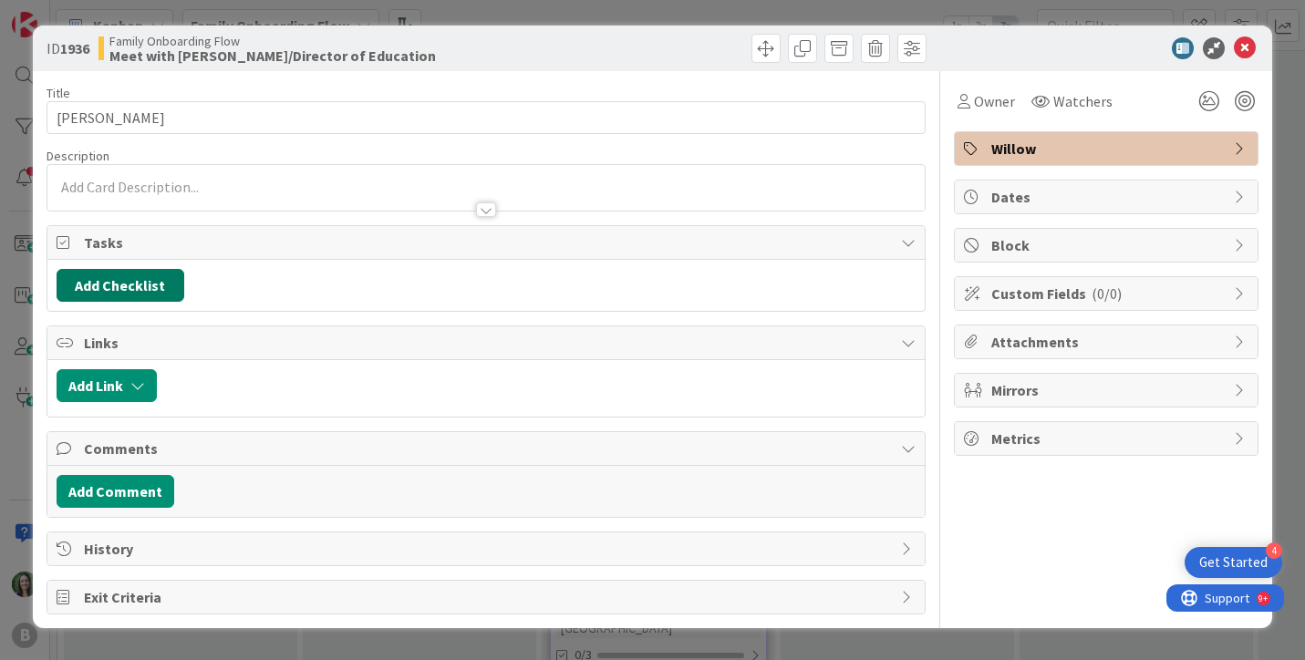
click at [129, 283] on button "Add Checklist" at bounding box center [121, 285] width 128 height 33
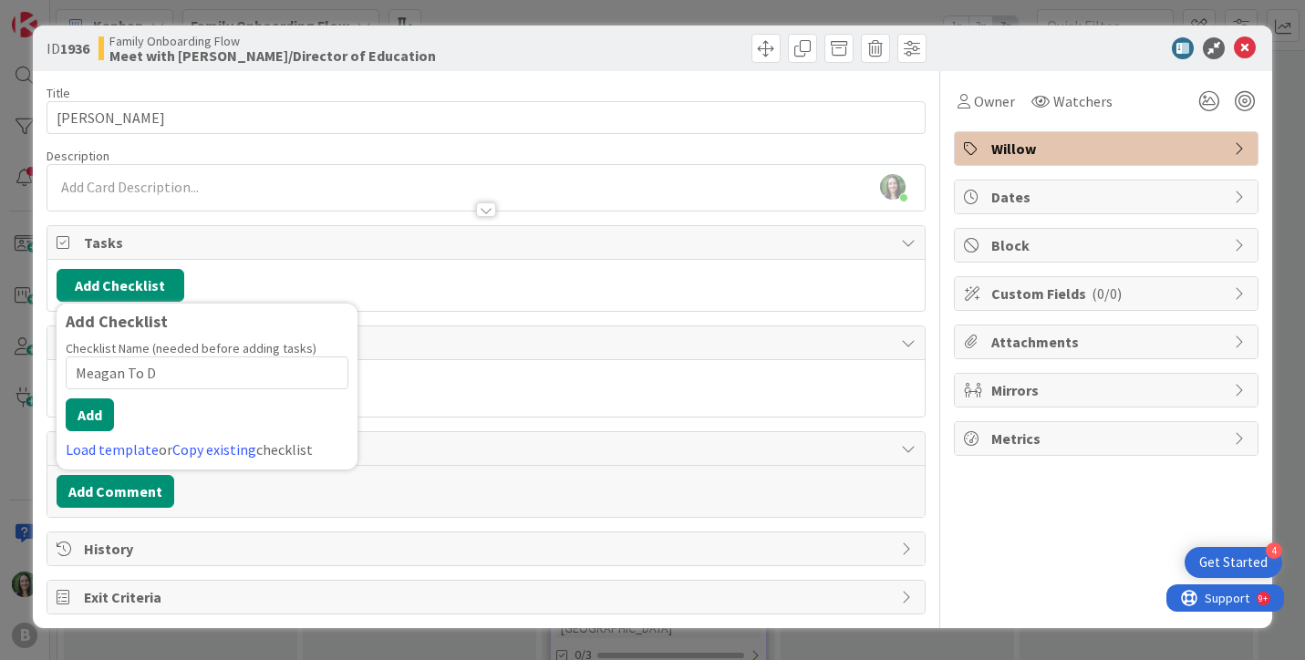
type input "Meagan To DO"
